Goal: Task Accomplishment & Management: Manage account settings

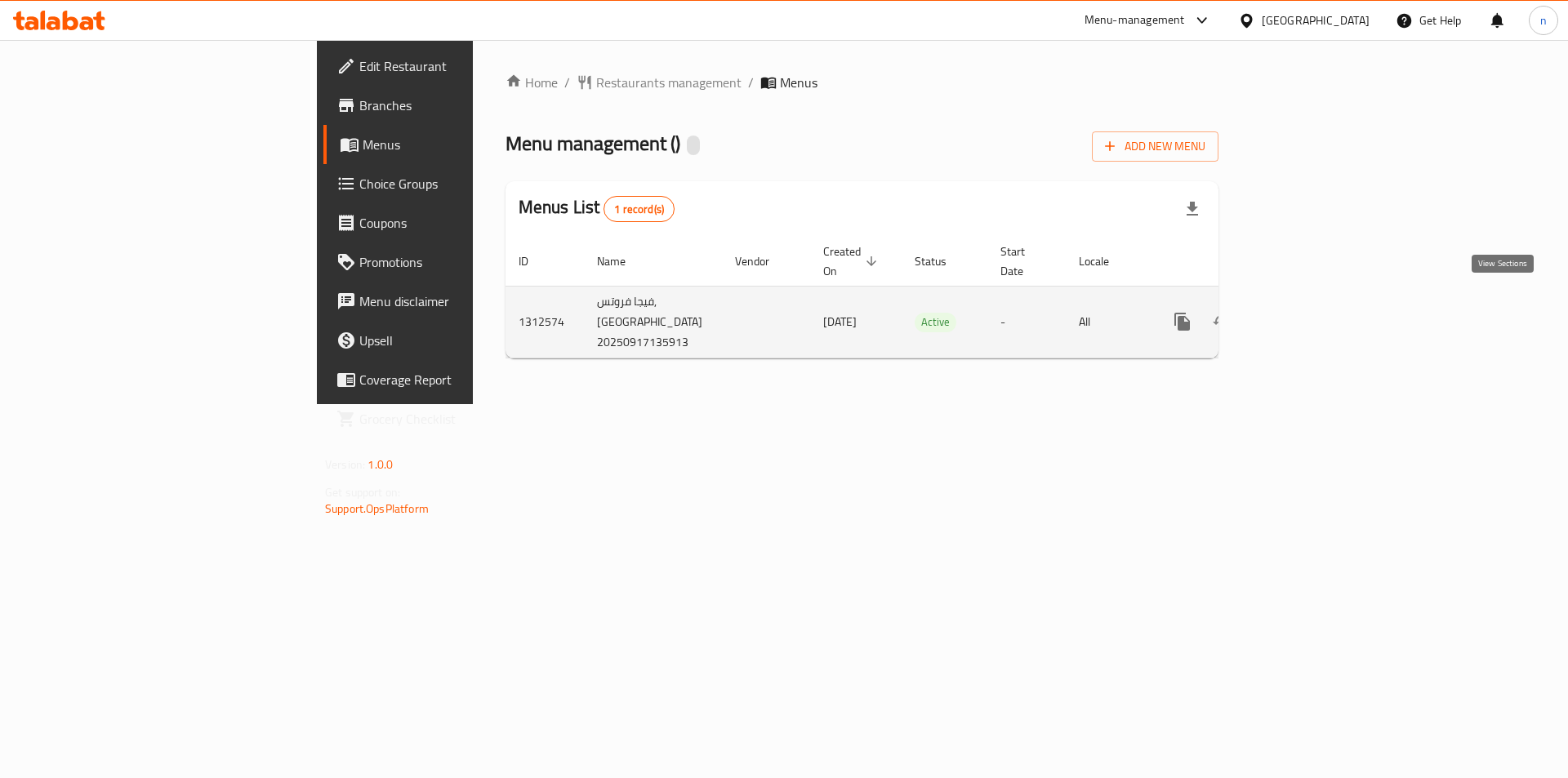
click at [1309, 312] on icon "enhanced table" at bounding box center [1299, 321] width 19 height 19
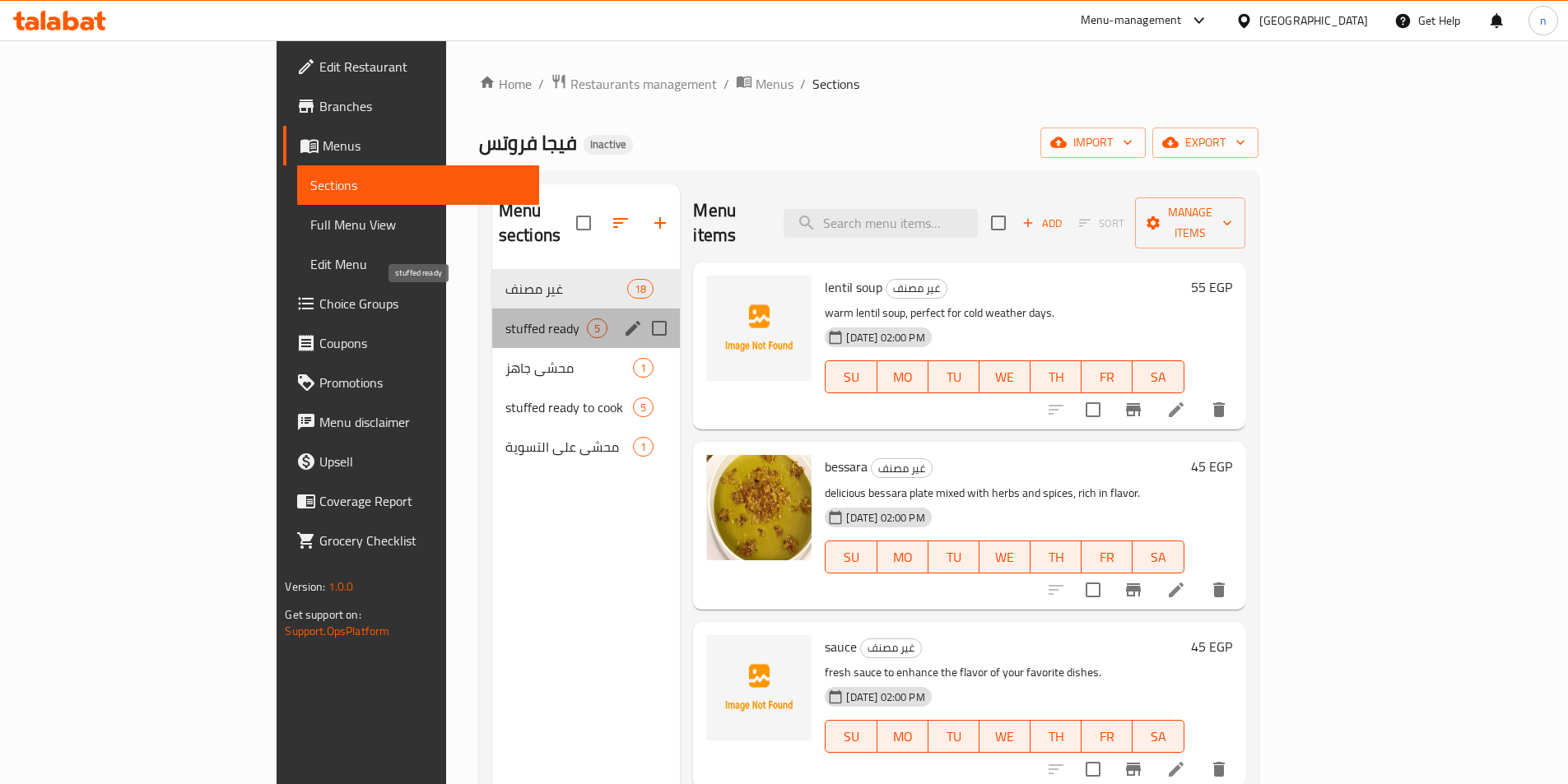
click at [505, 318] on span "stuffed ready" at bounding box center [546, 328] width 83 height 20
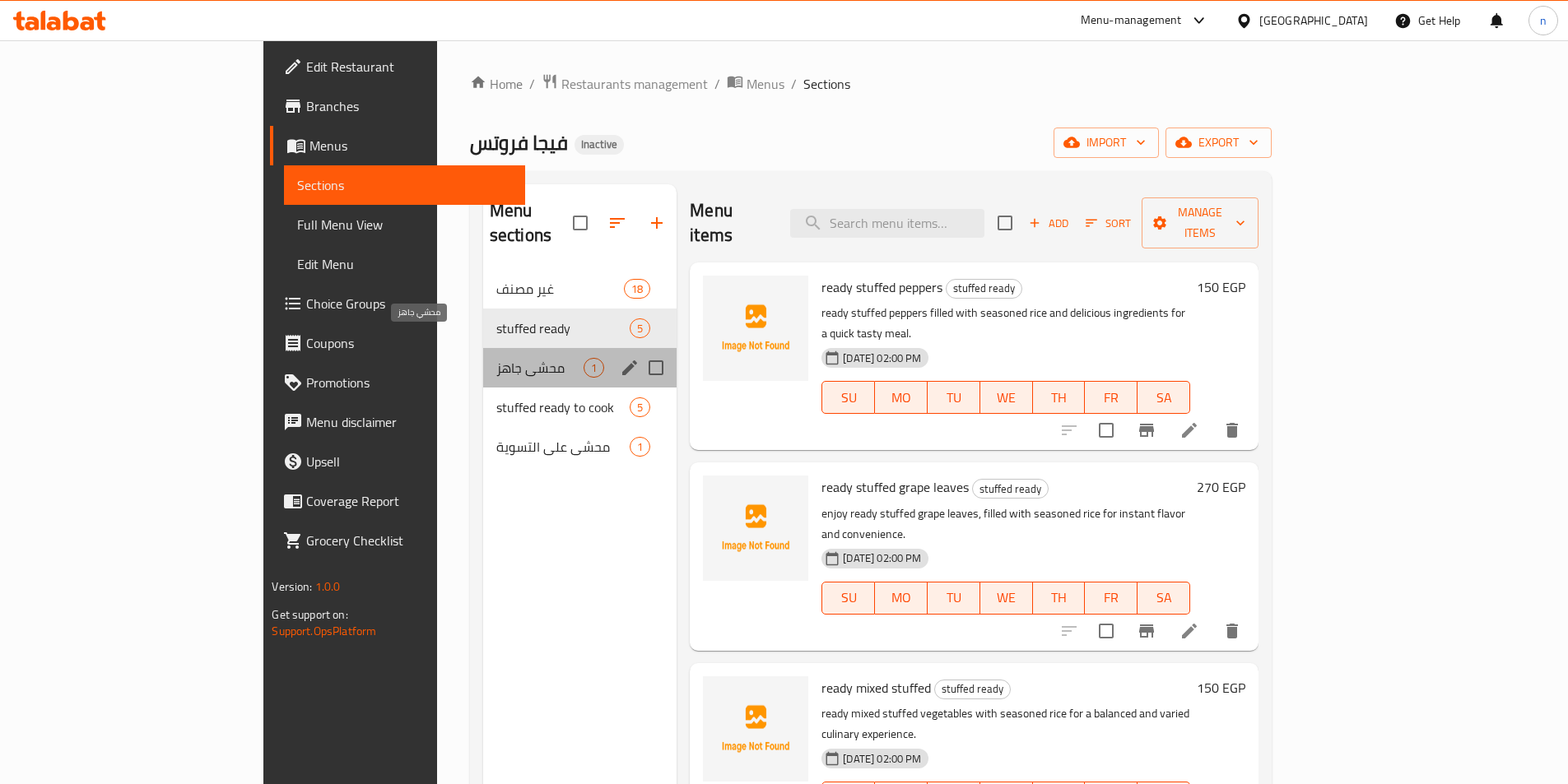
click at [497, 358] on span "محشي جاهز" at bounding box center [540, 367] width 87 height 20
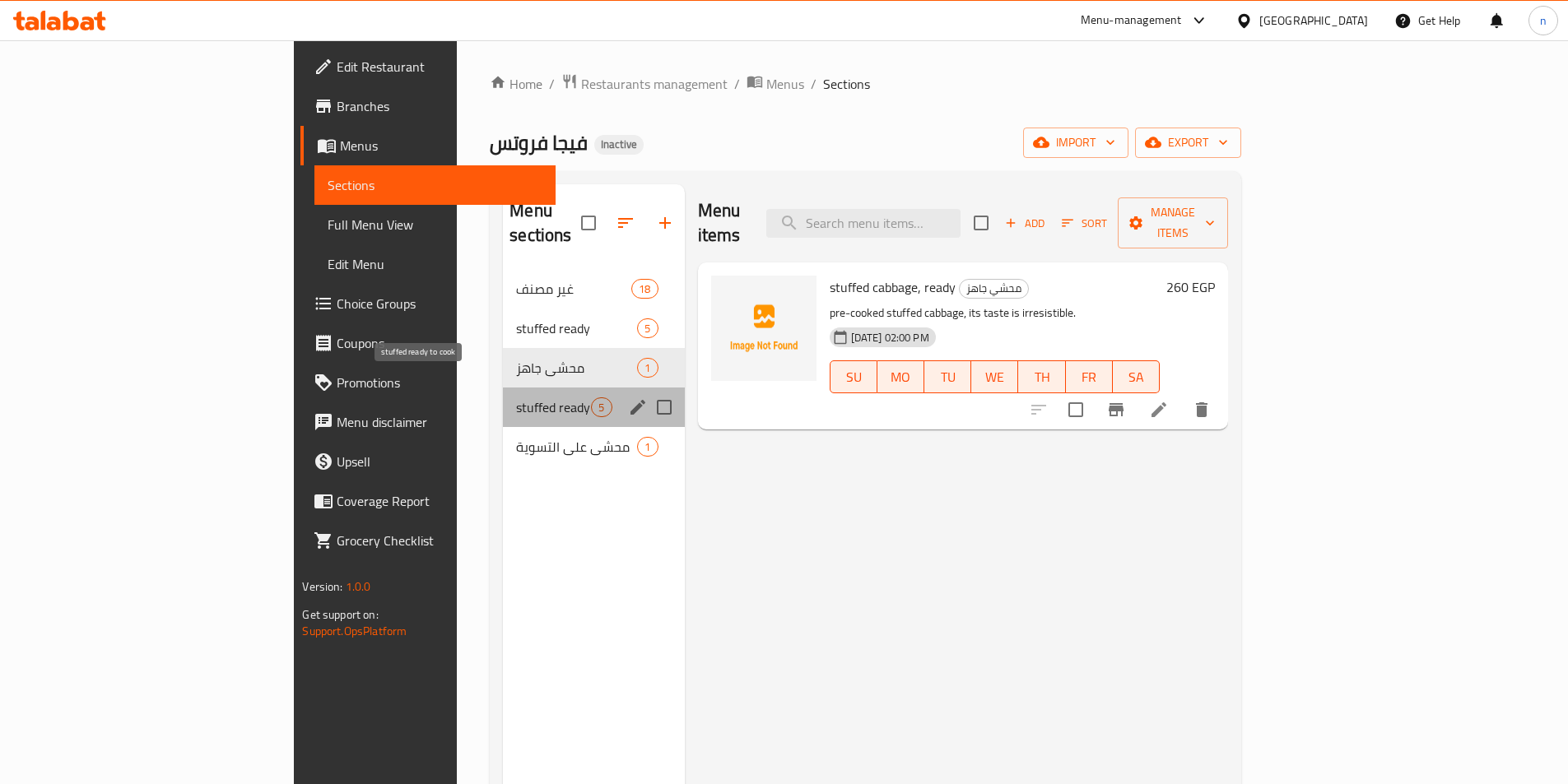
click at [516, 398] on span "stuffed ready to cook" at bounding box center [554, 407] width 75 height 20
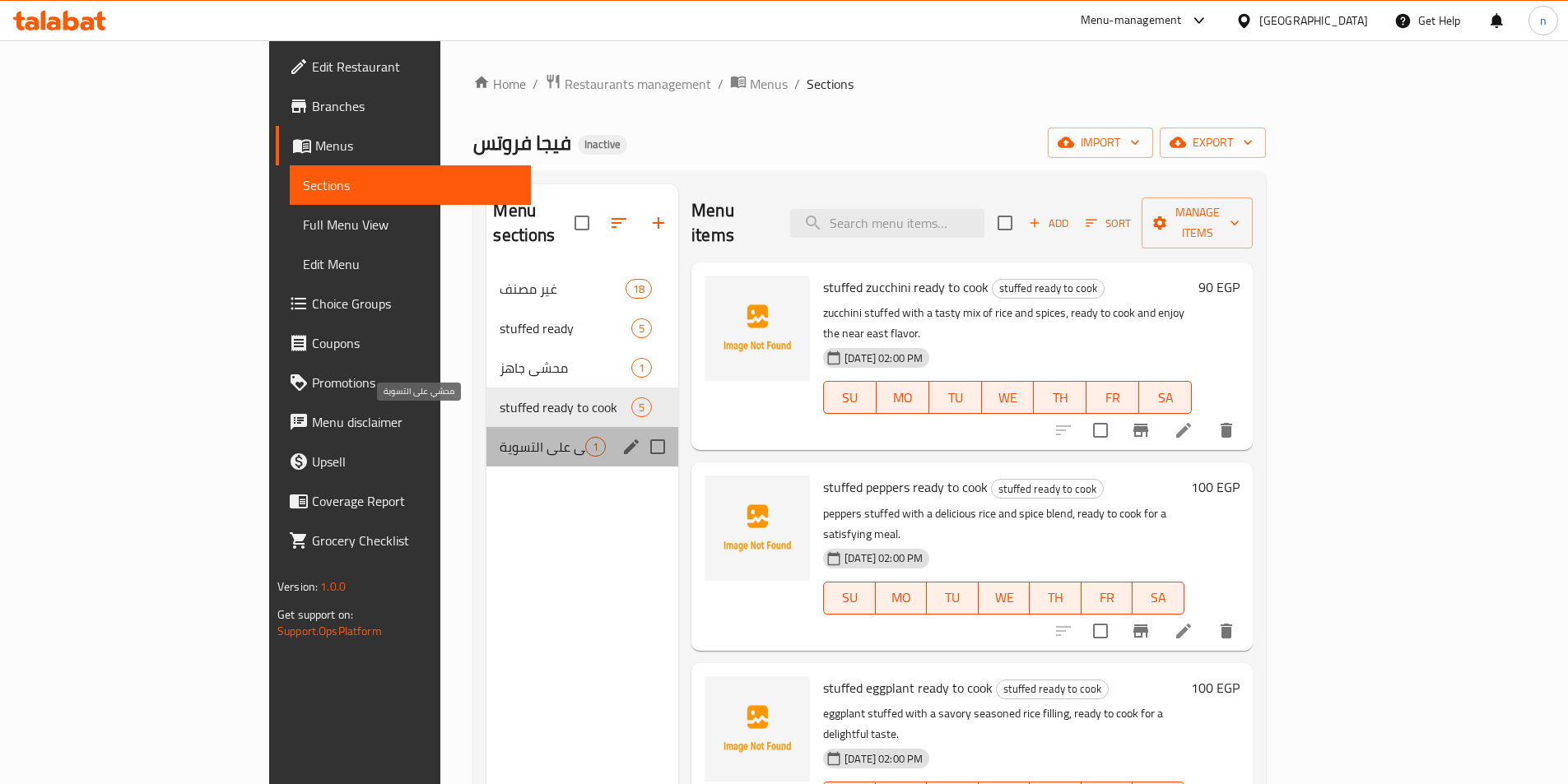
click at [500, 437] on span "محشي على التسوية" at bounding box center [543, 446] width 86 height 20
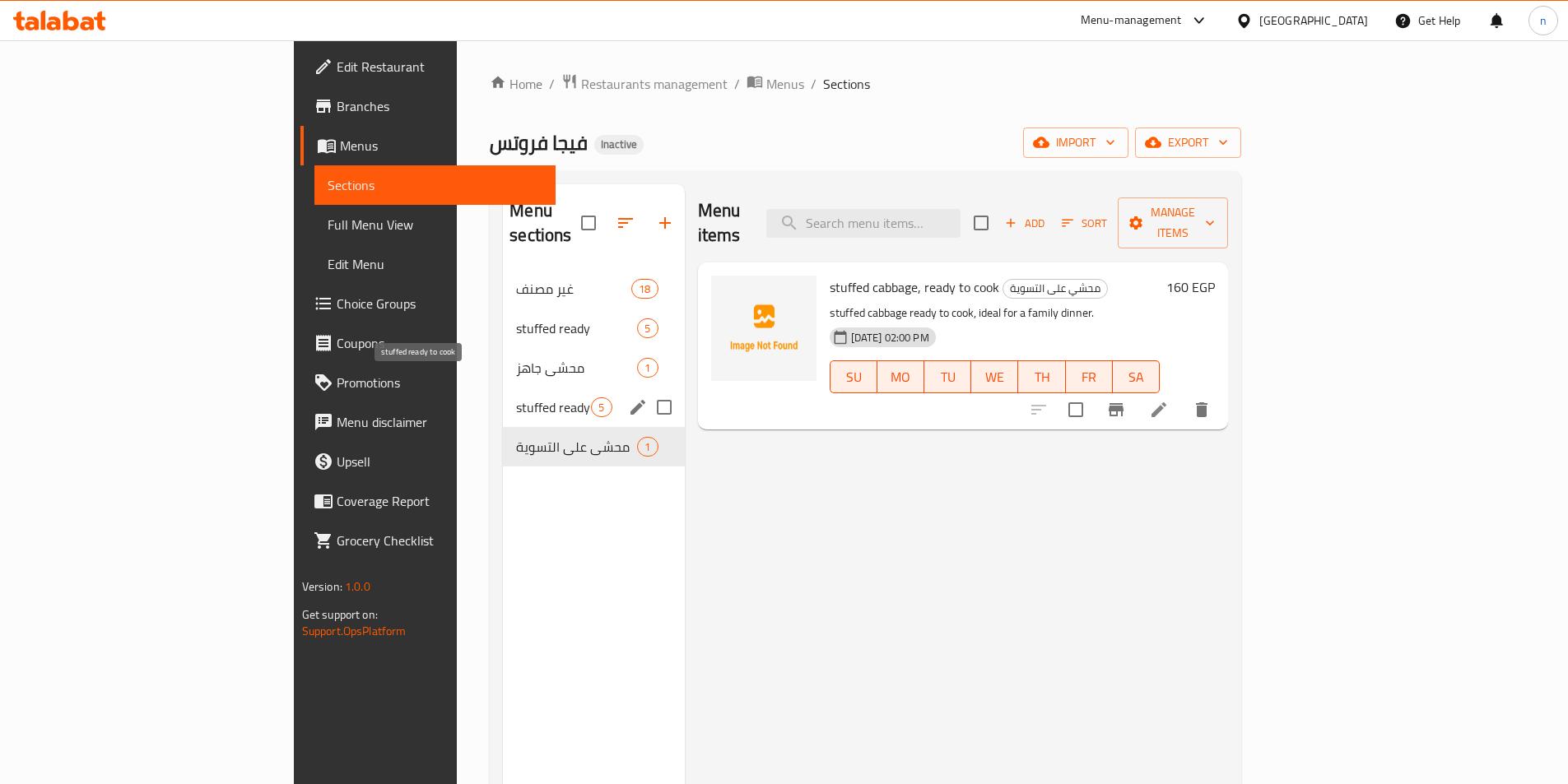
click at [516, 398] on span "stuffed ready to cook" at bounding box center [554, 407] width 75 height 20
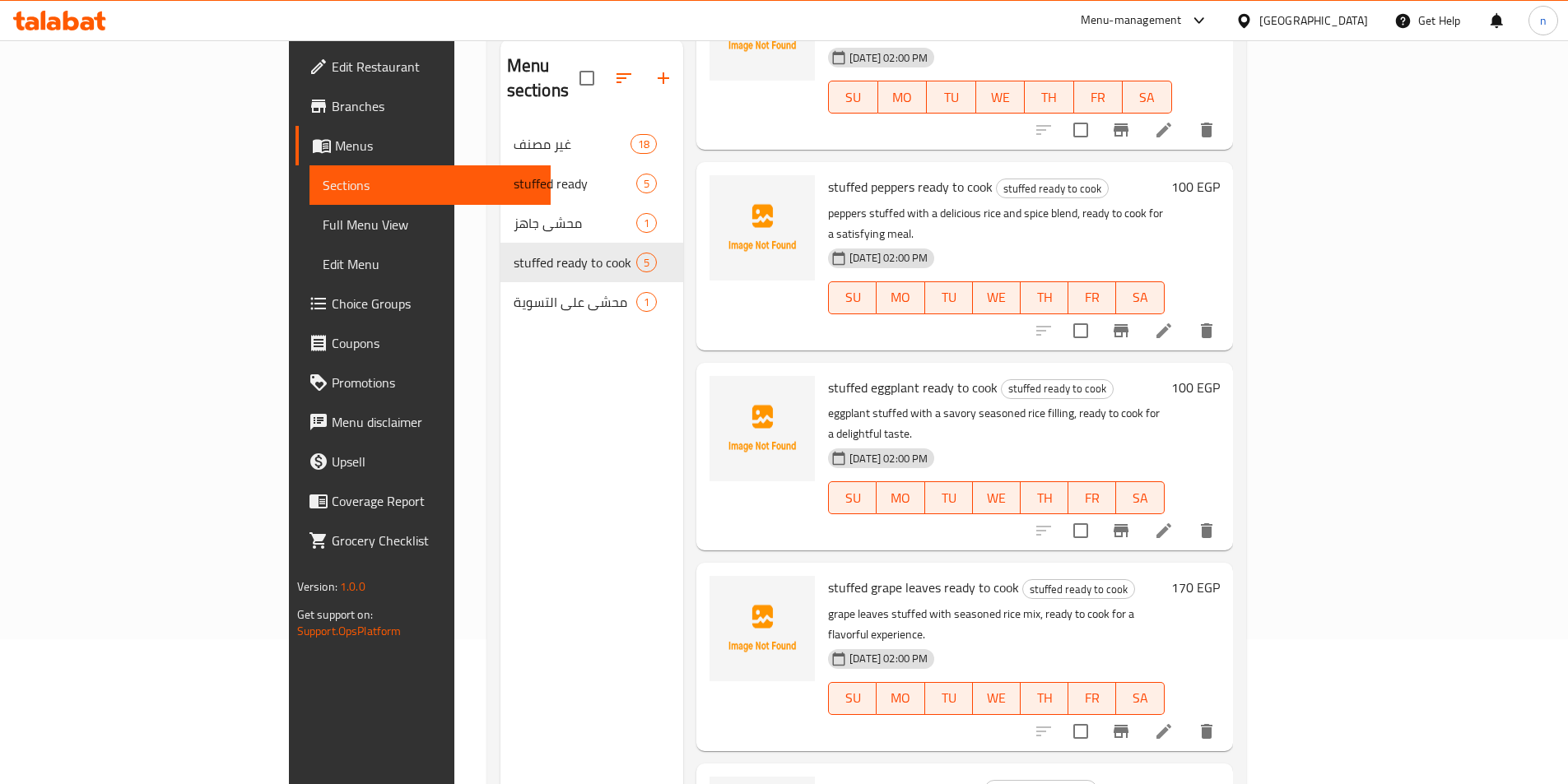
scroll to position [231, 0]
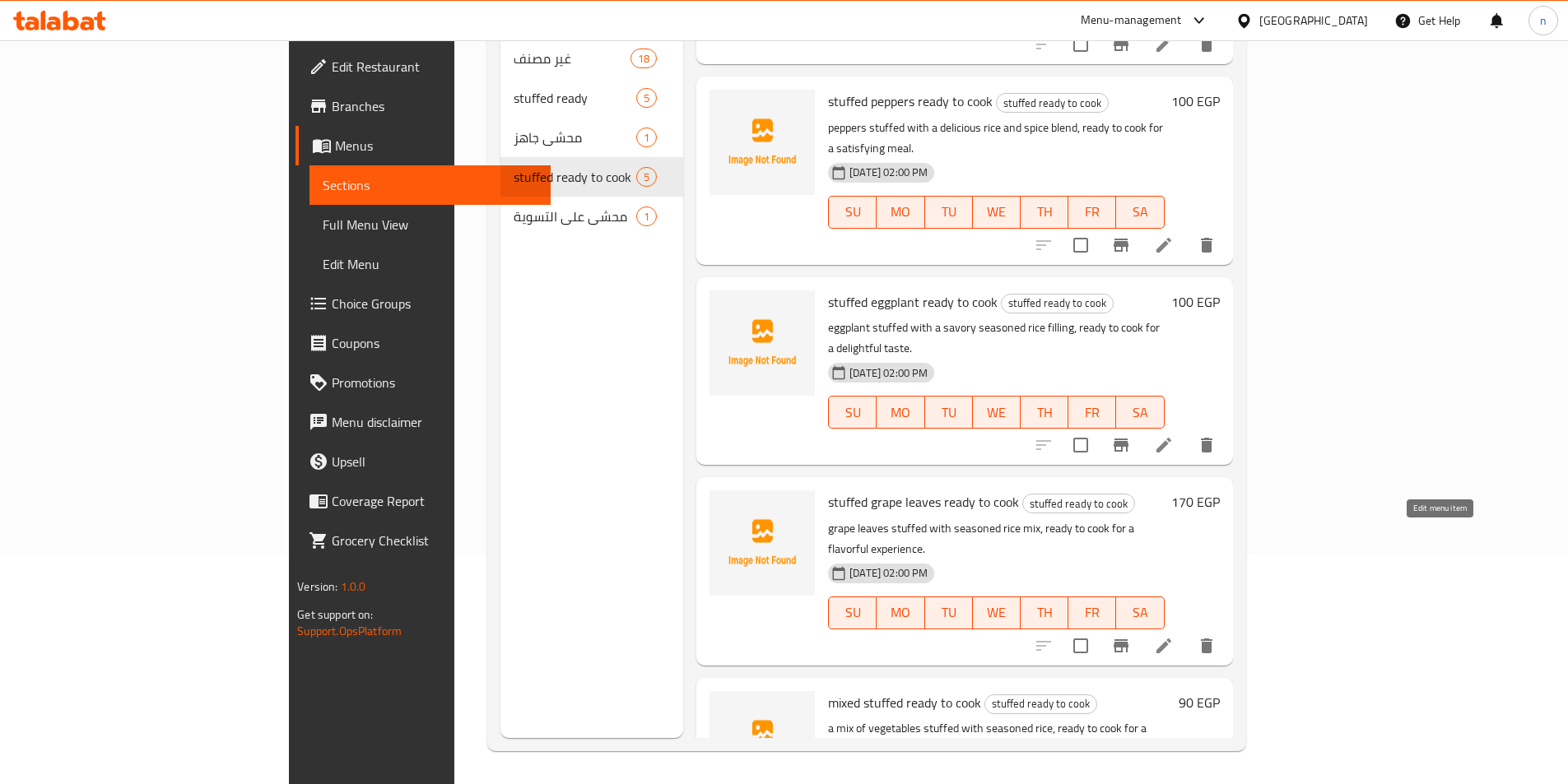
click at [1174, 636] on icon at bounding box center [1163, 645] width 20 height 20
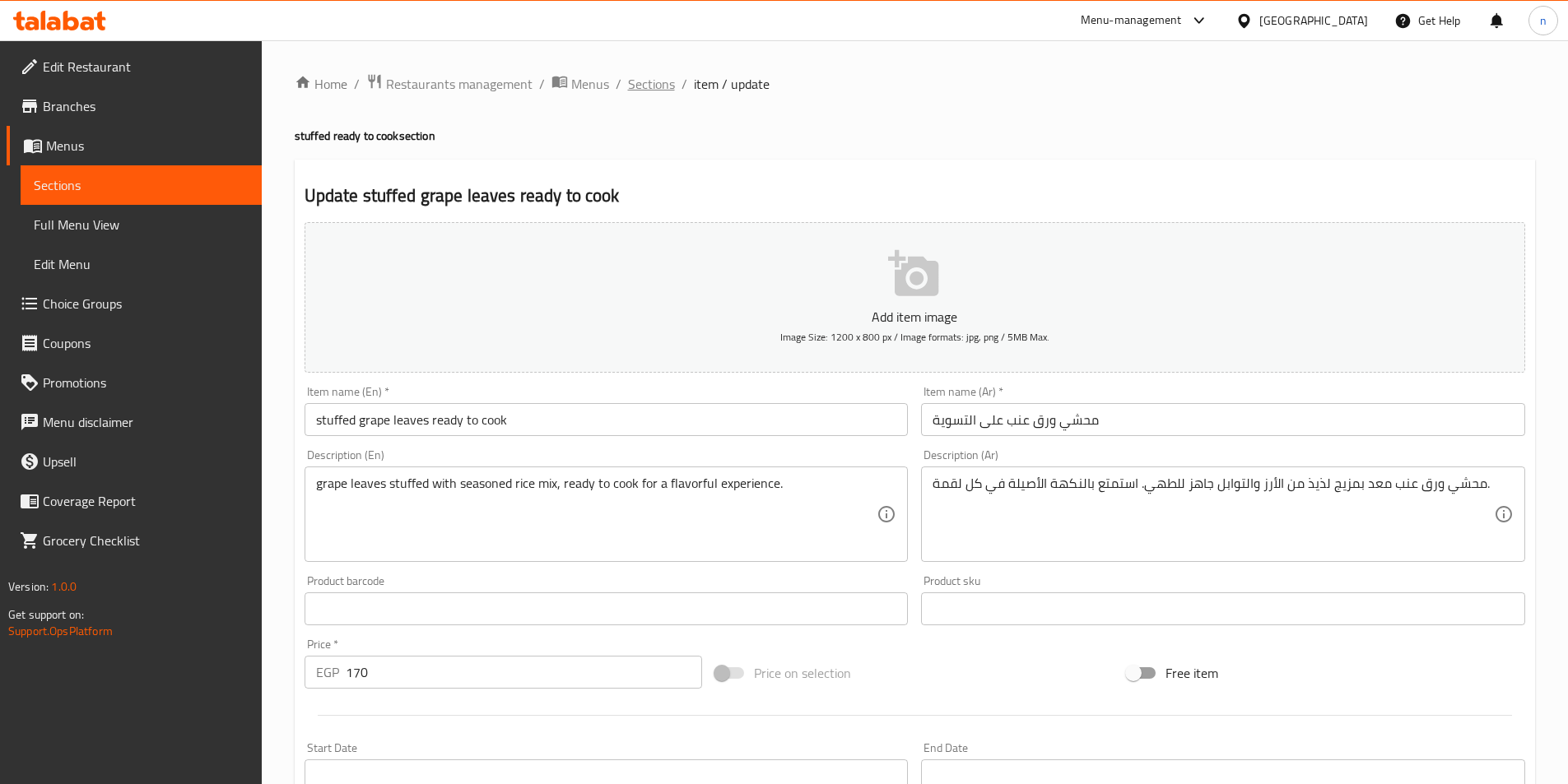
click at [664, 77] on span "Sections" at bounding box center [651, 83] width 47 height 20
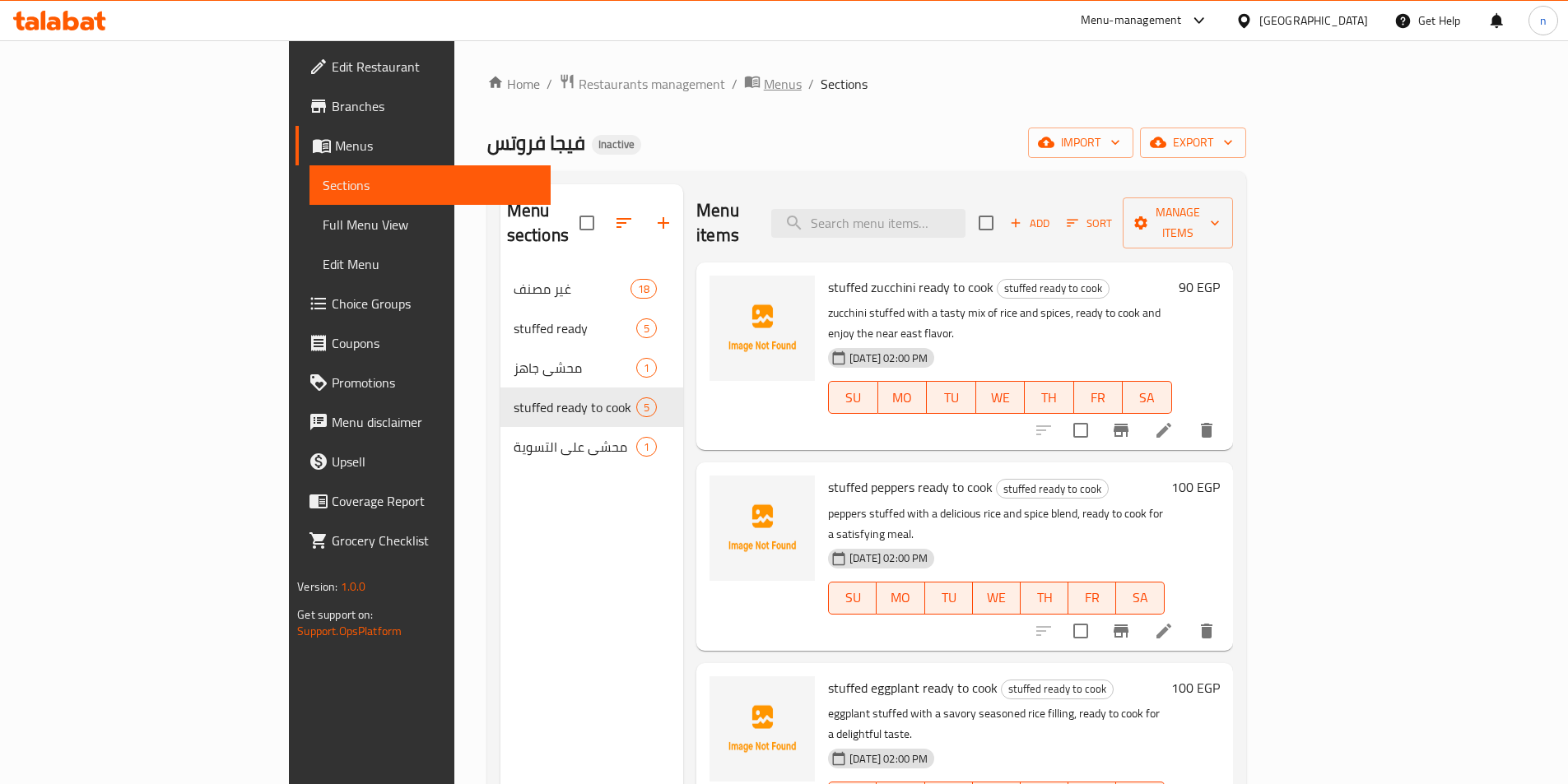
click at [764, 82] on span "Menus" at bounding box center [783, 83] width 37 height 20
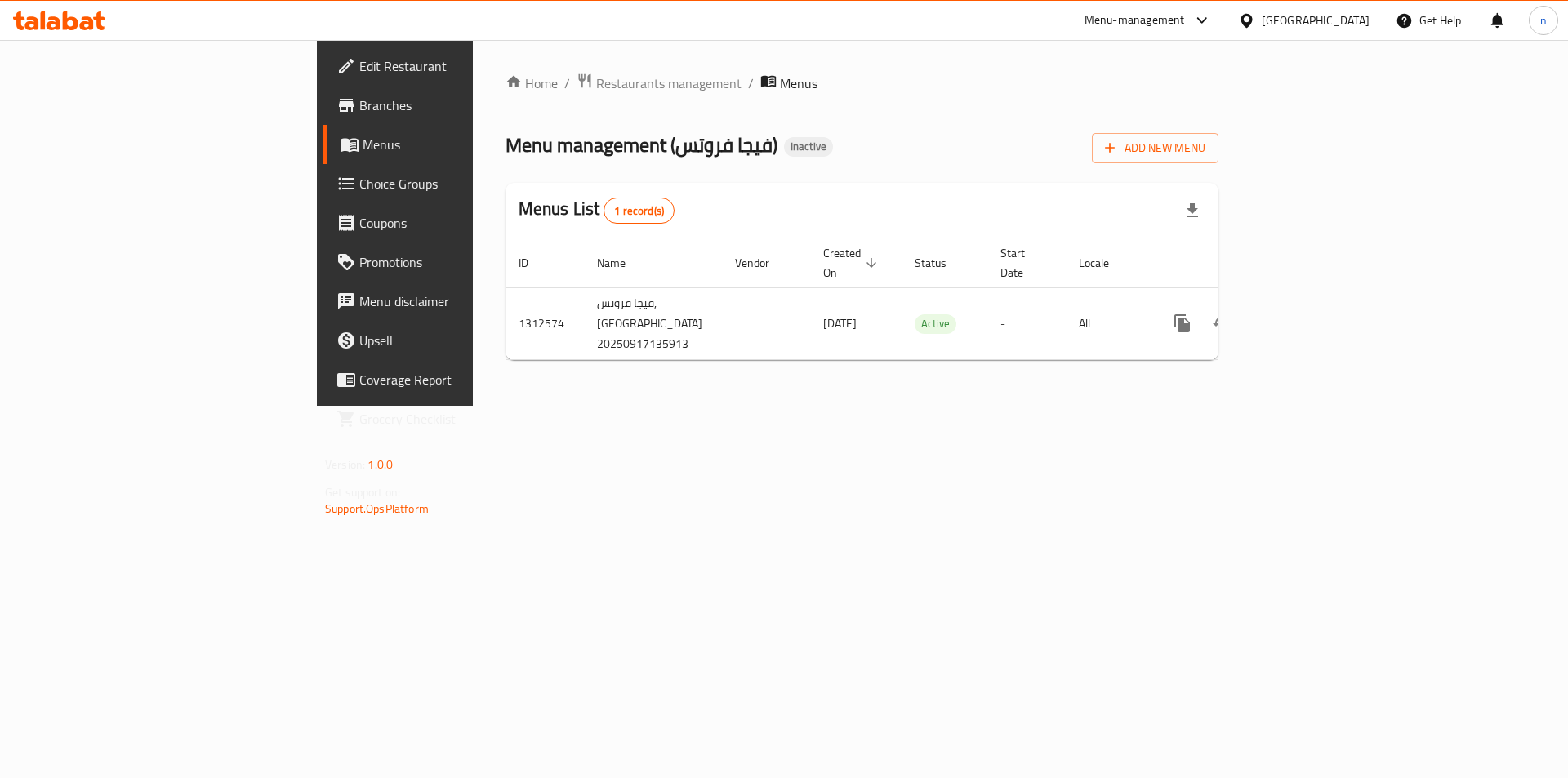
click at [359, 102] on span "Branches" at bounding box center [462, 105] width 207 height 19
